Goal: Task Accomplishment & Management: Complete application form

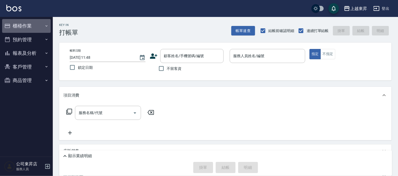
click at [24, 27] on button "櫃檯作業" at bounding box center [26, 26] width 49 height 14
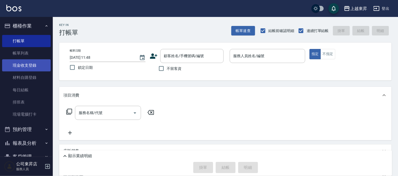
click at [25, 62] on link "現金收支登錄" at bounding box center [26, 65] width 49 height 12
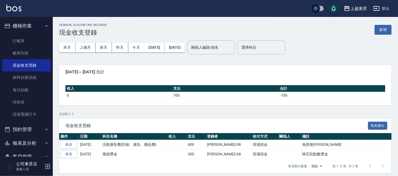
click at [385, 27] on button "新增" at bounding box center [383, 30] width 17 height 10
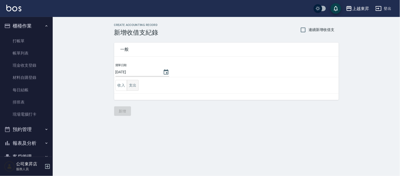
click at [130, 86] on button "支出" at bounding box center [133, 85] width 12 height 11
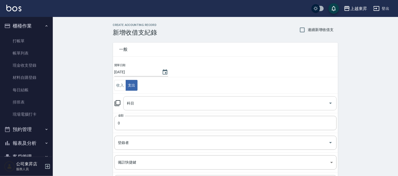
click at [129, 107] on input "科目" at bounding box center [226, 102] width 201 height 9
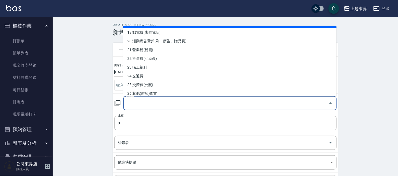
scroll to position [176, 0]
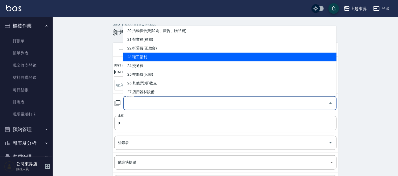
click at [147, 59] on li "23 職工福利" at bounding box center [229, 57] width 213 height 9
type input "23 職工福利"
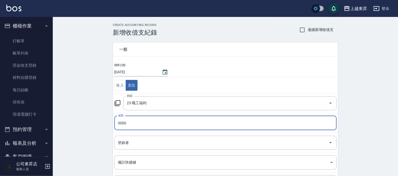
type input "3000"
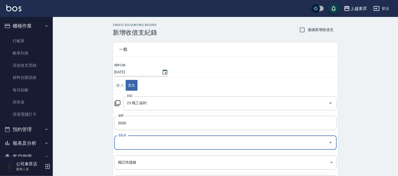
click at [130, 144] on input "登錄者" at bounding box center [222, 142] width 210 height 9
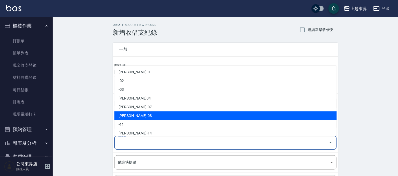
click at [131, 115] on li "[PERSON_NAME]-08" at bounding box center [225, 115] width 222 height 9
type input "[PERSON_NAME]-08"
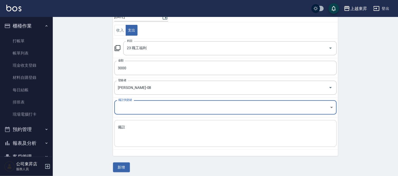
scroll to position [57, 0]
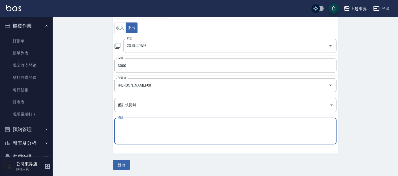
drag, startPoint x: 120, startPoint y: 128, endPoint x: 137, endPoint y: 133, distance: 17.9
click at [120, 128] on textarea "備註" at bounding box center [225, 131] width 215 height 18
type textarea "中秋節禮金"
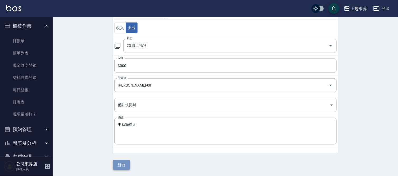
click at [123, 164] on button "新增" at bounding box center [121, 165] width 17 height 10
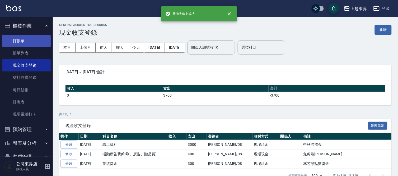
click at [18, 38] on link "打帳單" at bounding box center [26, 41] width 49 height 12
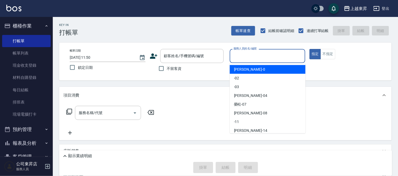
click at [253, 53] on input "服務人員姓名/編號" at bounding box center [267, 55] width 71 height 9
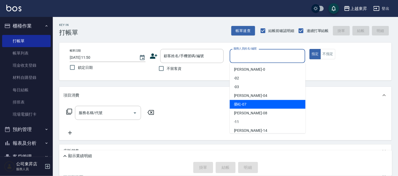
click at [238, 105] on span "[PERSON_NAME] -07" at bounding box center [240, 104] width 13 height 6
type input "[PERSON_NAME]-07"
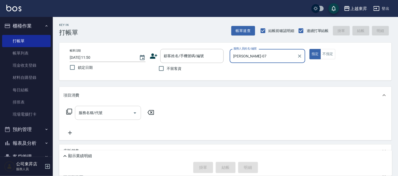
click at [99, 109] on input "服務名稱/代號" at bounding box center [103, 112] width 53 height 9
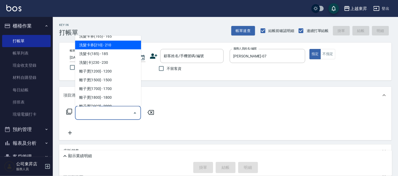
scroll to position [146, 0]
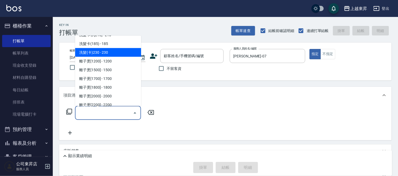
drag, startPoint x: 110, startPoint y: 49, endPoint x: 186, endPoint y: 87, distance: 85.3
click at [111, 49] on span "洗髮(卡)230 - 230" at bounding box center [108, 52] width 66 height 9
type input "洗髮(卡)230(224)"
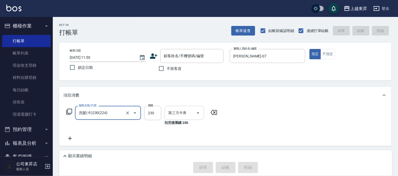
type input "舊有卡券"
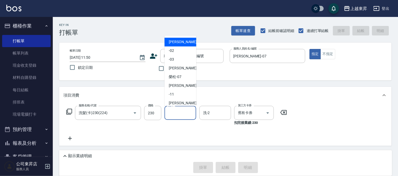
click at [181, 113] on input "洗-1" at bounding box center [180, 112] width 27 height 9
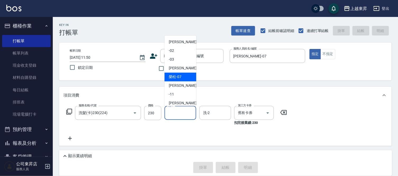
click at [167, 75] on div "[PERSON_NAME] -07" at bounding box center [180, 77] width 32 height 9
type input "[PERSON_NAME]-07"
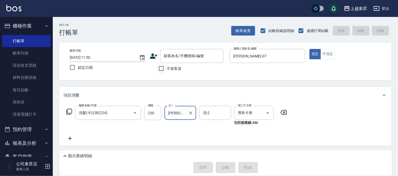
click at [160, 68] on input "不留客資" at bounding box center [161, 68] width 11 height 11
checkbox input "true"
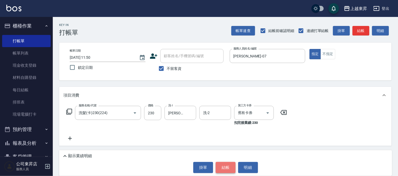
click at [224, 165] on button "結帳" at bounding box center [226, 167] width 20 height 11
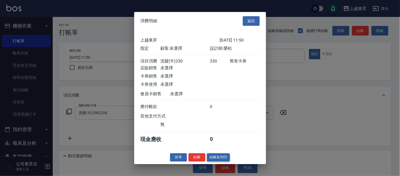
click at [217, 159] on button "結帳並列印" at bounding box center [218, 157] width 23 height 8
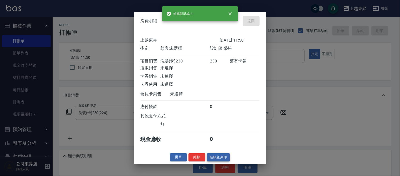
type input "[DATE] 11:51"
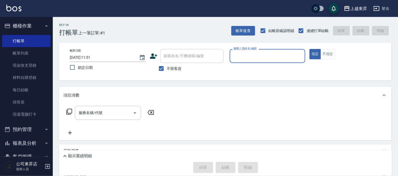
click at [241, 56] on input "服務人員姓名/編號" at bounding box center [267, 55] width 71 height 9
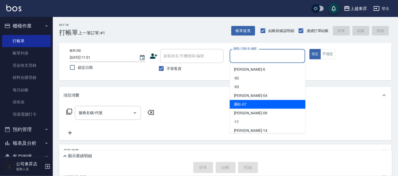
click at [240, 103] on span "[PERSON_NAME] -07" at bounding box center [240, 104] width 13 height 6
type input "[PERSON_NAME]-07"
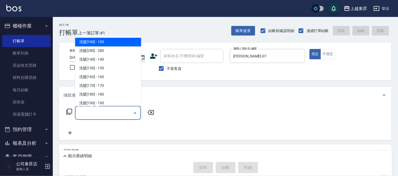
click at [91, 111] on input "服務名稱/代號" at bounding box center [103, 112] width 53 height 9
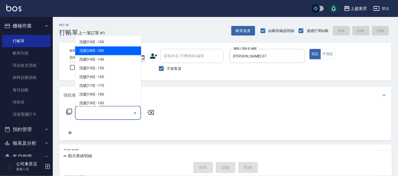
click at [108, 49] on span "洗髮[280] - 280" at bounding box center [108, 50] width 66 height 9
type input "洗髮[280](202)"
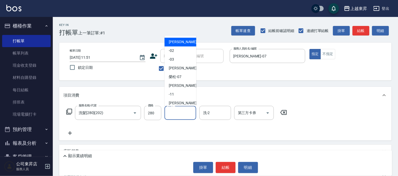
click at [174, 110] on input "洗-1" at bounding box center [180, 112] width 27 height 9
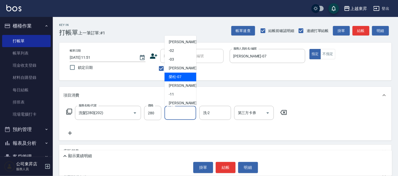
drag, startPoint x: 175, startPoint y: 77, endPoint x: 170, endPoint y: 111, distance: 34.5
click at [175, 78] on span "[PERSON_NAME] -07" at bounding box center [175, 77] width 13 height 6
type input "[PERSON_NAME]-07"
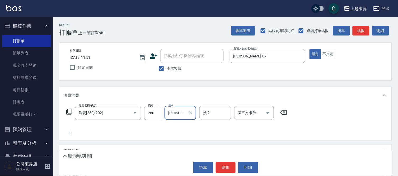
scroll to position [29, 0]
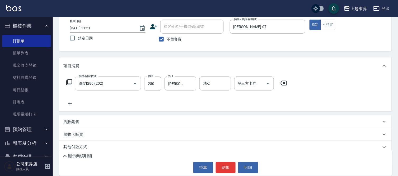
click at [70, 103] on icon at bounding box center [69, 103] width 13 height 6
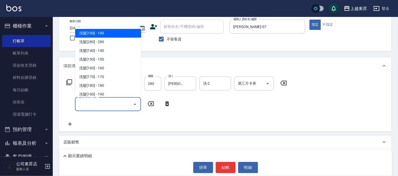
click at [91, 103] on input "服務名稱/代號" at bounding box center [103, 103] width 53 height 9
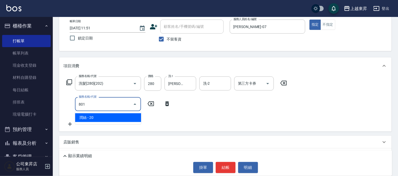
click at [120, 117] on span "潤絲 - 20" at bounding box center [108, 117] width 66 height 9
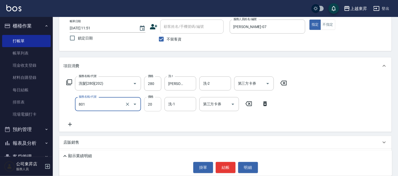
type input "潤絲(801)"
click at [147, 103] on input "20" at bounding box center [152, 104] width 17 height 14
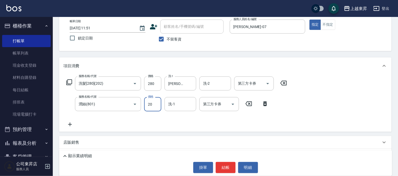
click at [147, 103] on input "20" at bounding box center [152, 104] width 17 height 14
type input "30"
click at [179, 104] on input "洗-1" at bounding box center [180, 103] width 27 height 9
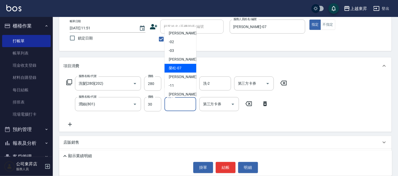
drag, startPoint x: 177, startPoint y: 68, endPoint x: 172, endPoint y: 74, distance: 8.3
click at [177, 68] on span "[PERSON_NAME] -07" at bounding box center [175, 68] width 13 height 6
type input "[PERSON_NAME]-07"
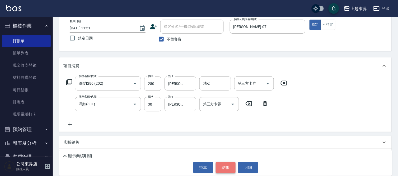
click at [223, 167] on button "結帳" at bounding box center [226, 167] width 20 height 11
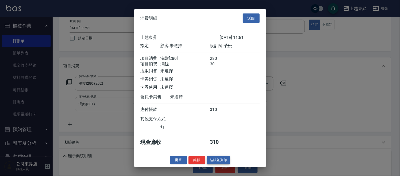
click at [217, 162] on button "結帳並列印" at bounding box center [218, 160] width 23 height 8
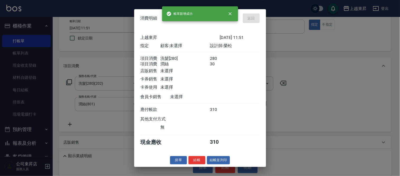
type input "[DATE] 11:52"
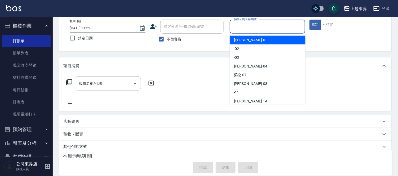
click at [241, 25] on input "服務人員姓名/編號" at bounding box center [267, 26] width 71 height 9
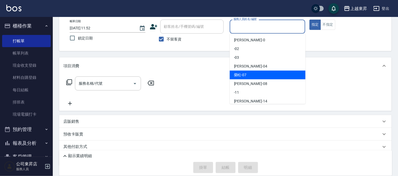
click at [244, 73] on span "[PERSON_NAME] -07" at bounding box center [240, 75] width 13 height 6
type input "[PERSON_NAME]-07"
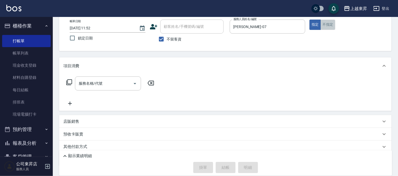
drag, startPoint x: 329, startPoint y: 26, endPoint x: 311, endPoint y: 40, distance: 22.5
click at [329, 26] on button "不指定" at bounding box center [327, 25] width 15 height 10
click at [104, 81] on input "服務名稱/代號" at bounding box center [103, 83] width 53 height 9
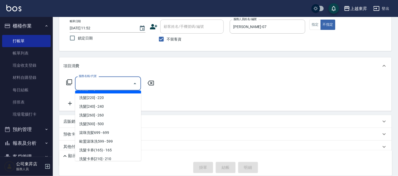
scroll to position [88, 0]
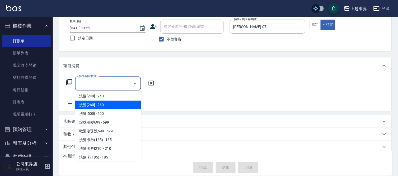
click at [114, 102] on span "洗髮[260] - 260" at bounding box center [108, 104] width 66 height 9
type input "洗髮[260](212)"
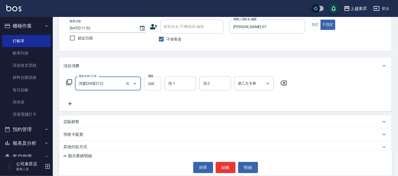
click at [153, 83] on input "260" at bounding box center [152, 83] width 17 height 14
type input "380"
click at [180, 83] on input "洗-1" at bounding box center [180, 83] width 27 height 9
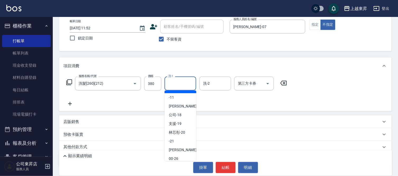
scroll to position [59, 0]
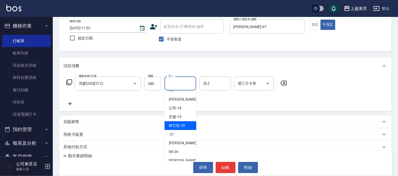
click at [176, 123] on span "林芯彤 -20" at bounding box center [177, 125] width 16 height 6
type input "林芯彤-20"
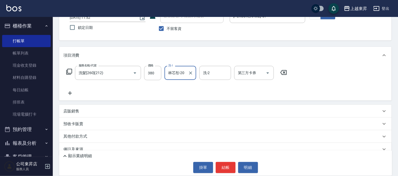
scroll to position [48, 0]
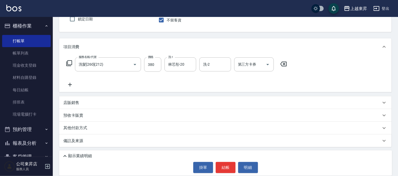
click at [72, 84] on icon at bounding box center [69, 84] width 13 height 6
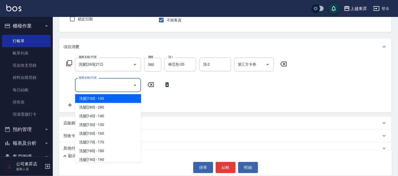
click at [80, 85] on input "服務名稱/代號" at bounding box center [103, 84] width 53 height 9
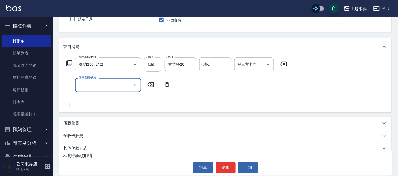
click at [80, 85] on input "服務名稱/代號" at bounding box center [103, 84] width 53 height 9
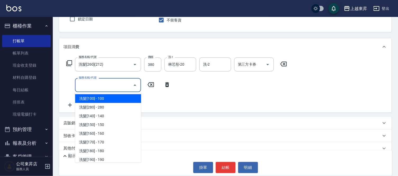
click at [80, 85] on input "服務名稱/代號" at bounding box center [103, 84] width 53 height 9
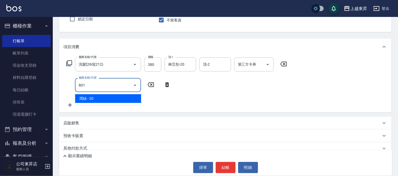
click at [120, 100] on span "潤絲 - 20" at bounding box center [108, 98] width 66 height 9
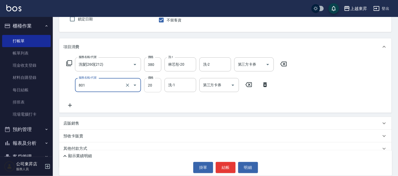
type input "潤絲(801)"
click at [146, 85] on input "20" at bounding box center [152, 85] width 17 height 14
click at [147, 85] on input "20" at bounding box center [152, 85] width 17 height 14
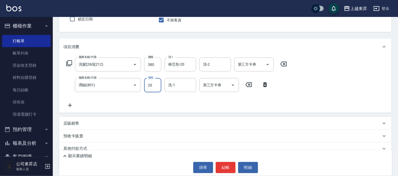
click at [147, 85] on input "20" at bounding box center [152, 85] width 17 height 14
type input "30"
click at [173, 86] on input "洗-1" at bounding box center [180, 84] width 27 height 9
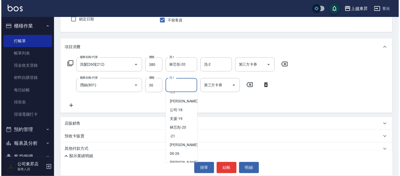
scroll to position [59, 0]
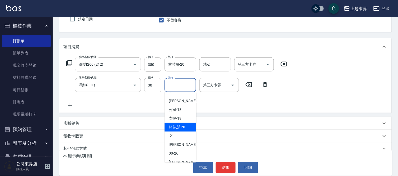
click at [173, 124] on span "林芯彤 -20" at bounding box center [177, 127] width 16 height 6
type input "林芯彤-20"
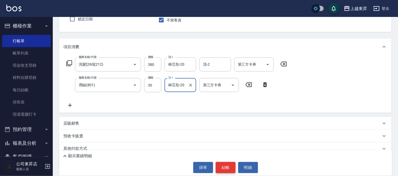
click at [226, 164] on button "結帳" at bounding box center [226, 167] width 20 height 11
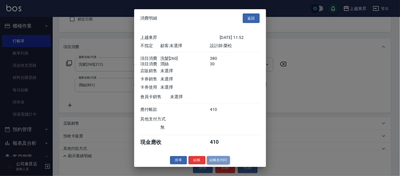
click at [225, 162] on button "結帳並列印" at bounding box center [218, 160] width 23 height 8
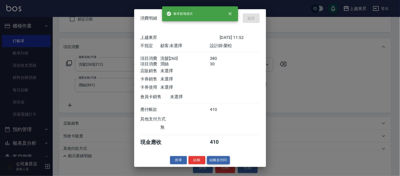
type input "[DATE] 11:53"
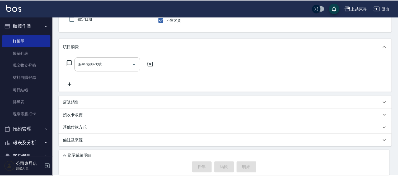
scroll to position [48, 0]
